Goal: Navigation & Orientation: Find specific page/section

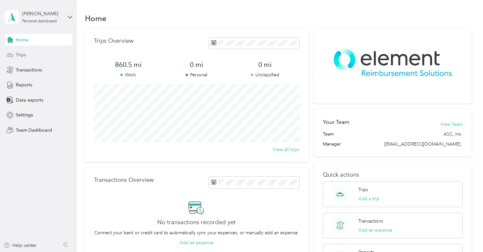
click at [20, 54] on span "Trips" at bounding box center [21, 54] width 10 height 7
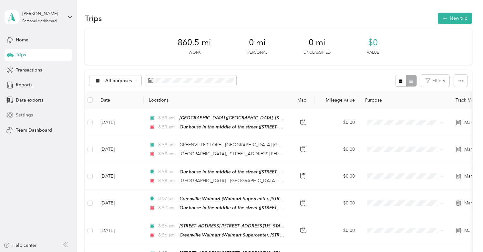
click at [27, 112] on span "Settings" at bounding box center [24, 114] width 17 height 7
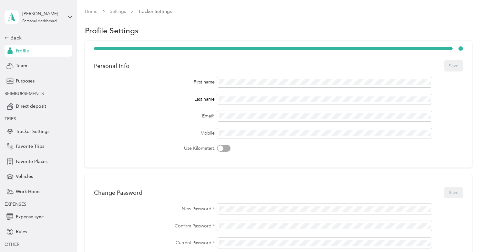
click at [64, 16] on div "[PERSON_NAME] Personal dashboard" at bounding box center [39, 17] width 68 height 23
click at [33, 57] on div "Team dashboard Personal dashboard Log out" at bounding box center [71, 67] width 127 height 41
click at [52, 20] on div "Personal dashboard" at bounding box center [39, 21] width 35 height 4
click at [27, 54] on div "Team dashboard" at bounding box center [71, 52] width 127 height 11
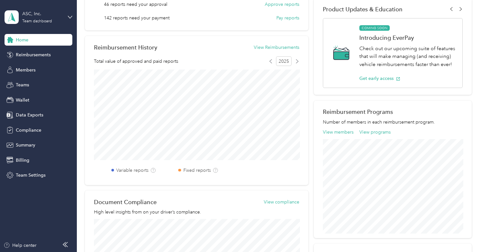
scroll to position [98, 0]
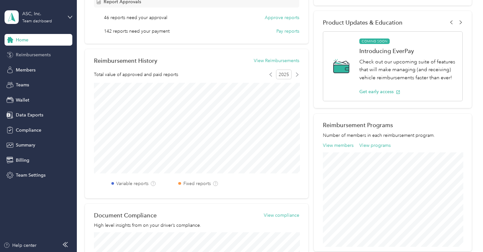
click at [35, 52] on span "Reimbursements" at bounding box center [33, 54] width 35 height 7
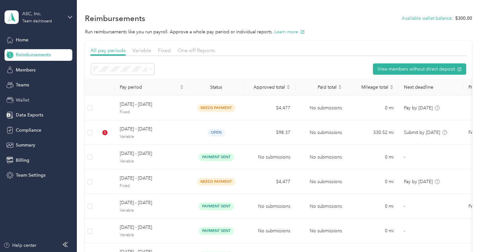
click at [25, 96] on div "Wallet" at bounding box center [39, 100] width 68 height 12
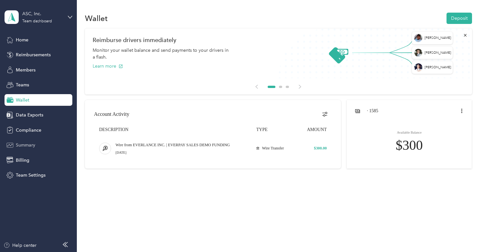
click at [24, 144] on span "Summary" at bounding box center [25, 144] width 19 height 7
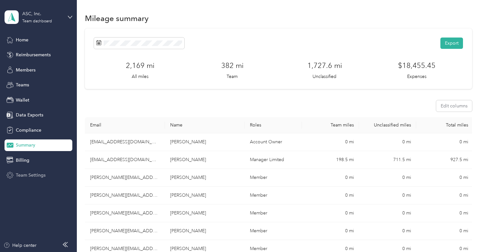
click at [37, 174] on span "Team Settings" at bounding box center [31, 175] width 30 height 7
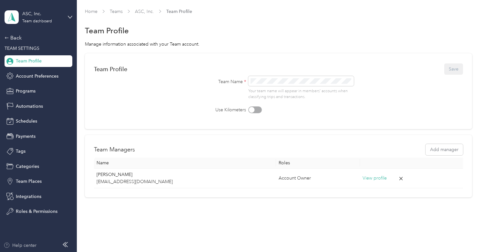
click at [19, 245] on div "Help center" at bounding box center [20, 245] width 33 height 7
click at [89, 12] on link "Home" at bounding box center [91, 11] width 13 height 5
